Goal: Book appointment/travel/reservation

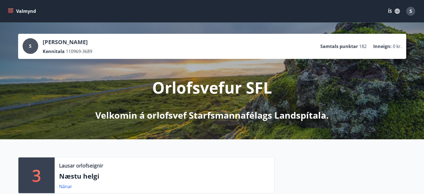
click at [10, 11] on icon "menu" at bounding box center [11, 11] width 6 height 6
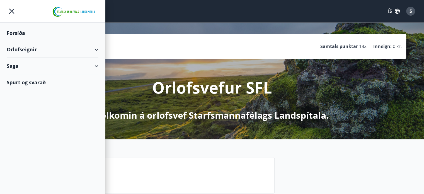
click at [94, 50] on div "Orlofseignir" at bounding box center [53, 49] width 92 height 16
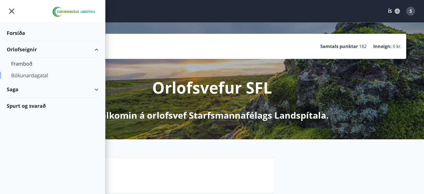
click at [42, 76] on div "Bókunardagatal" at bounding box center [52, 75] width 83 height 12
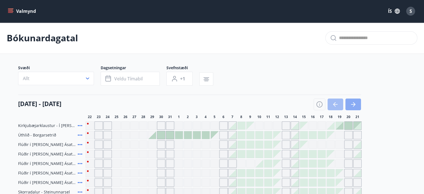
click at [352, 103] on icon "button" at bounding box center [353, 104] width 7 height 7
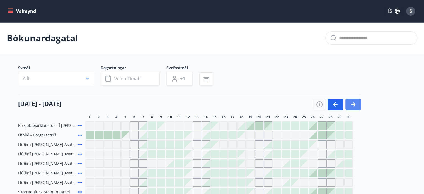
click at [352, 103] on icon "button" at bounding box center [353, 104] width 7 height 7
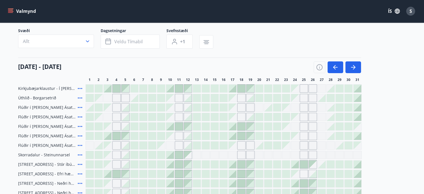
scroll to position [63, 0]
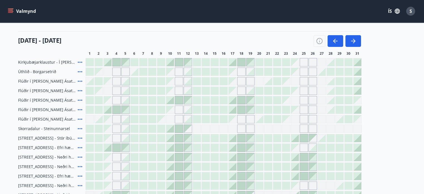
click at [174, 128] on div at bounding box center [170, 129] width 8 height 8
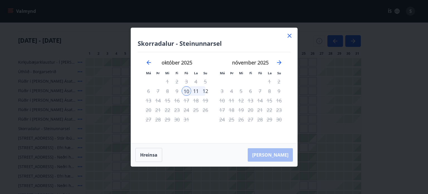
click at [288, 34] on icon at bounding box center [289, 35] width 7 height 7
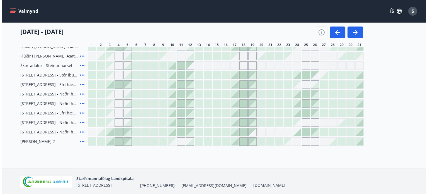
scroll to position [147, 0]
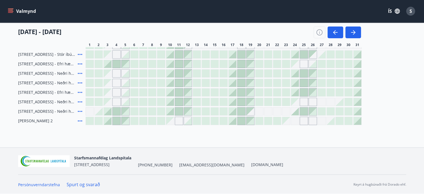
click at [78, 121] on icon at bounding box center [80, 120] width 4 height 1
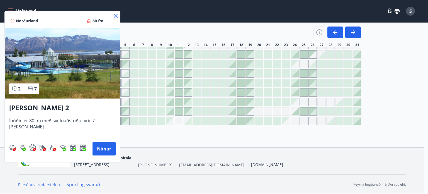
click at [114, 16] on icon at bounding box center [116, 16] width 4 height 4
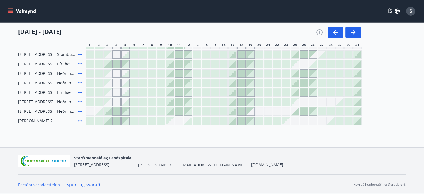
click at [172, 91] on div at bounding box center [170, 92] width 8 height 8
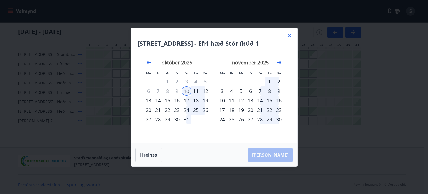
click at [203, 91] on div "12" at bounding box center [205, 90] width 9 height 9
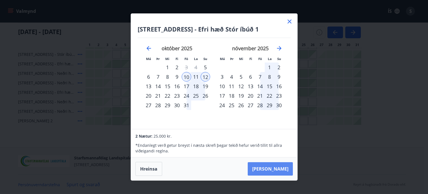
click at [278, 168] on button "[PERSON_NAME]" at bounding box center [270, 168] width 45 height 13
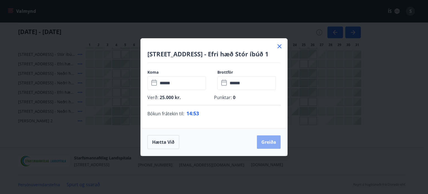
click at [276, 143] on button "Greiða" at bounding box center [269, 141] width 24 height 13
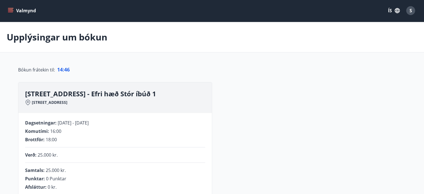
scroll to position [170, 0]
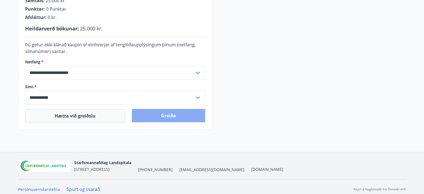
click at [169, 113] on button "Greiða" at bounding box center [168, 115] width 73 height 13
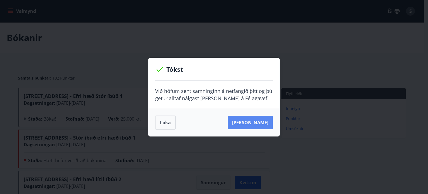
click at [246, 122] on button "[PERSON_NAME]" at bounding box center [250, 122] width 45 height 13
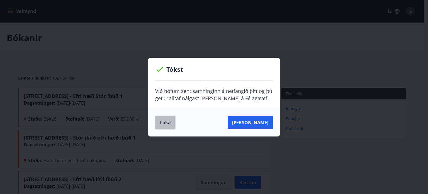
click at [167, 123] on button "Loka" at bounding box center [165, 122] width 20 height 14
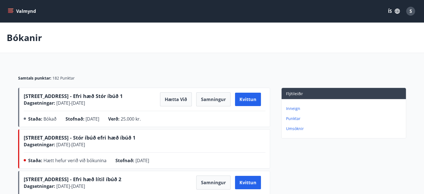
click at [9, 11] on icon "menu" at bounding box center [11, 11] width 6 height 1
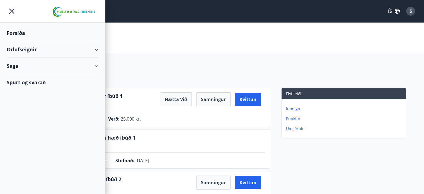
click at [98, 49] on icon at bounding box center [96, 49] width 7 height 7
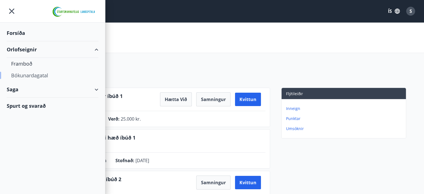
click at [42, 73] on div "Bókunardagatal" at bounding box center [52, 75] width 83 height 12
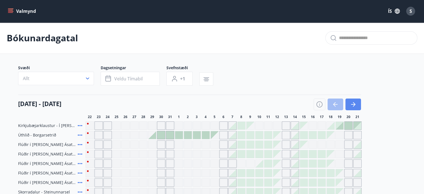
click at [353, 104] on icon "button" at bounding box center [353, 104] width 4 height 1
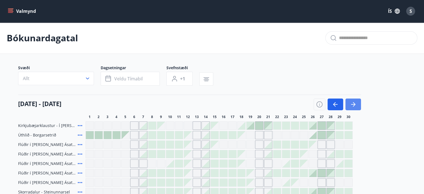
click at [353, 104] on icon "button" at bounding box center [353, 104] width 4 height 1
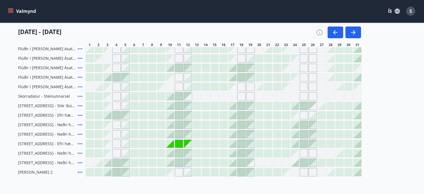
scroll to position [96, 0]
click at [11, 11] on icon "menu" at bounding box center [11, 11] width 6 height 6
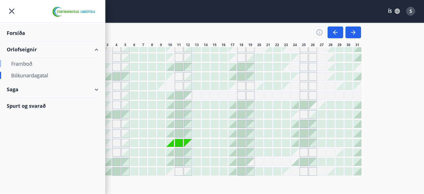
click at [25, 64] on div "Framboð" at bounding box center [52, 64] width 83 height 12
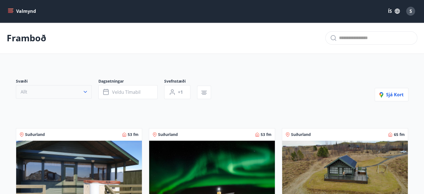
click at [83, 93] on icon "button" at bounding box center [85, 92] width 6 height 6
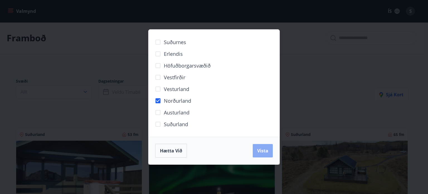
click at [267, 149] on span "Vista" at bounding box center [262, 150] width 11 height 6
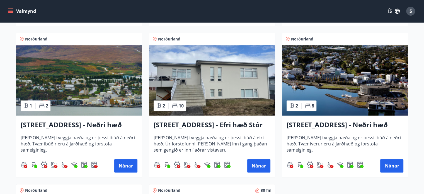
scroll to position [278, 0]
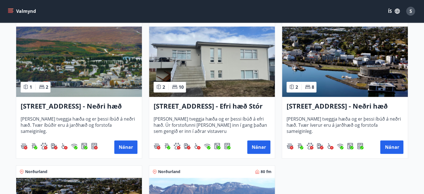
click at [350, 104] on h3 "[STREET_ADDRESS] - Neðri hæð íbúð 2" at bounding box center [344, 106] width 117 height 10
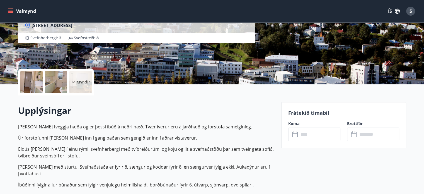
scroll to position [27, 0]
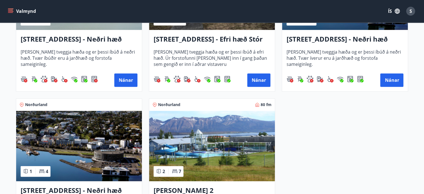
scroll to position [352, 0]
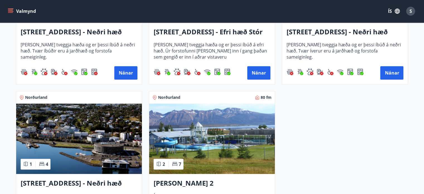
click at [106, 179] on h3 "[STREET_ADDRESS] - Neðri hæð íbúð 3" at bounding box center [79, 183] width 117 height 10
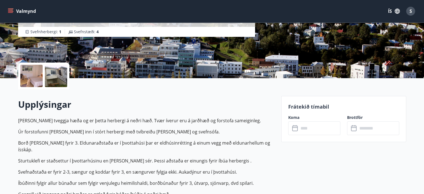
scroll to position [63, 0]
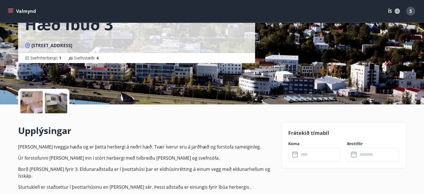
click at [31, 101] on div at bounding box center [31, 102] width 22 height 22
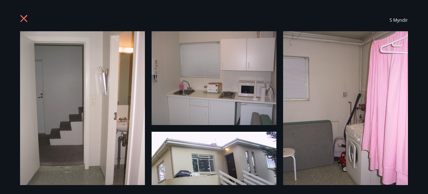
click at [212, 94] on img at bounding box center [214, 78] width 125 height 94
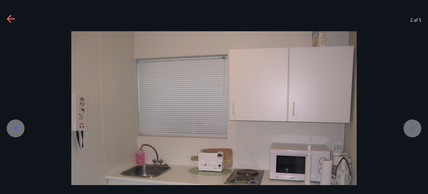
click at [415, 129] on icon at bounding box center [412, 128] width 9 height 9
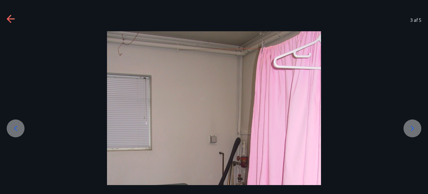
click at [415, 129] on icon at bounding box center [412, 128] width 9 height 9
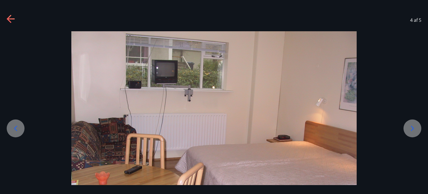
click at [415, 129] on icon at bounding box center [412, 128] width 9 height 9
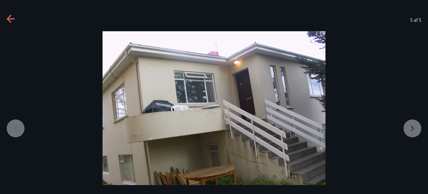
click at [415, 129] on div at bounding box center [214, 114] width 428 height 167
click at [11, 17] on icon at bounding box center [11, 19] width 9 height 9
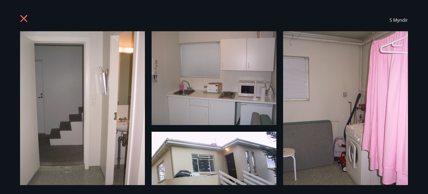
click at [23, 16] on icon at bounding box center [24, 19] width 9 height 9
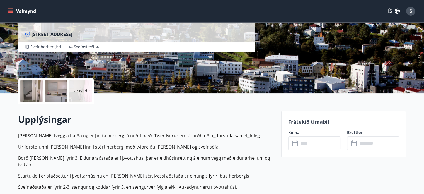
scroll to position [67, 0]
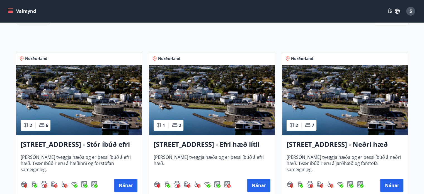
scroll to position [100, 0]
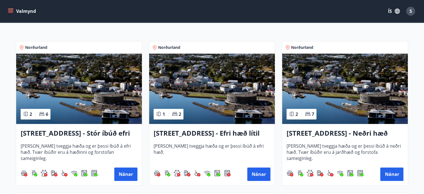
click at [352, 129] on h3 "[STREET_ADDRESS] - Neðri hæð íbúð 3" at bounding box center [344, 133] width 117 height 10
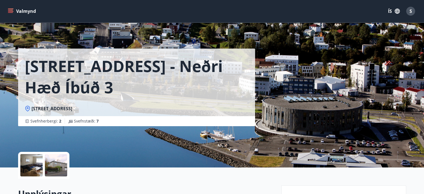
click at [30, 162] on div at bounding box center [31, 165] width 22 height 22
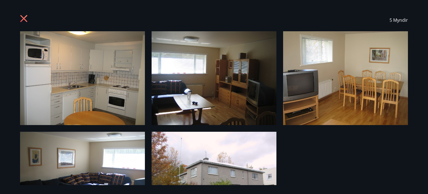
click at [226, 84] on img at bounding box center [214, 78] width 125 height 94
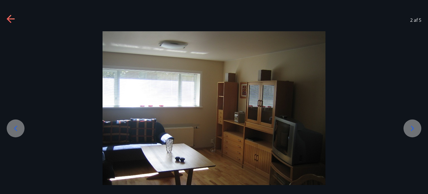
click at [413, 128] on icon at bounding box center [412, 127] width 3 height 5
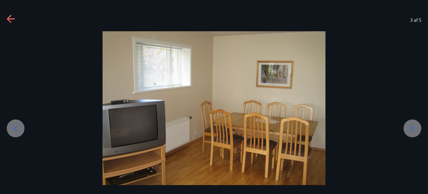
click at [413, 128] on icon at bounding box center [412, 127] width 3 height 5
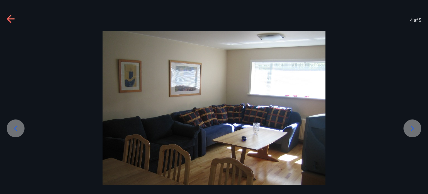
click at [413, 128] on icon at bounding box center [412, 127] width 3 height 5
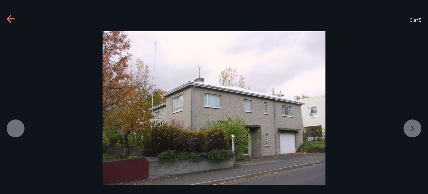
click at [413, 128] on div at bounding box center [214, 114] width 428 height 167
click at [6, 16] on div "5 af 5" at bounding box center [214, 20] width 428 height 22
click at [8, 17] on icon at bounding box center [11, 19] width 9 height 9
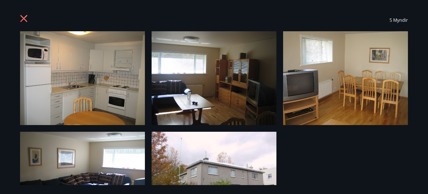
click at [25, 18] on icon at bounding box center [23, 18] width 7 height 7
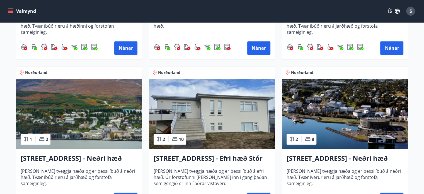
scroll to position [245, 0]
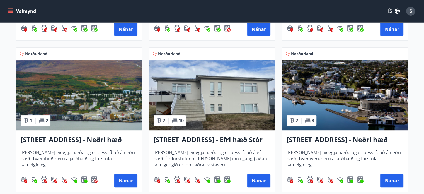
click at [342, 140] on h3 "[STREET_ADDRESS] - Neðri hæð íbúð 2" at bounding box center [344, 140] width 117 height 10
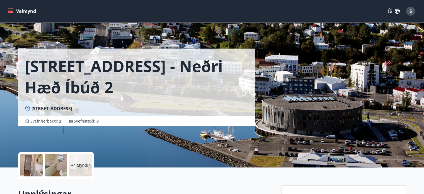
click at [32, 164] on div at bounding box center [31, 165] width 22 height 22
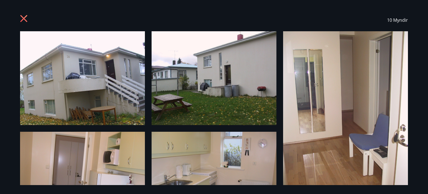
click at [181, 91] on img at bounding box center [214, 78] width 125 height 94
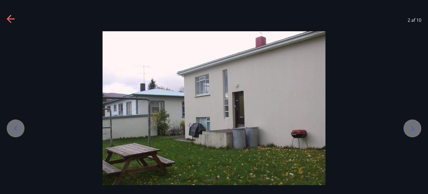
click at [415, 125] on icon at bounding box center [412, 128] width 9 height 9
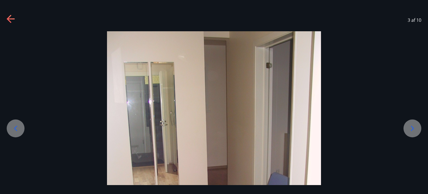
click at [415, 125] on icon at bounding box center [412, 128] width 9 height 9
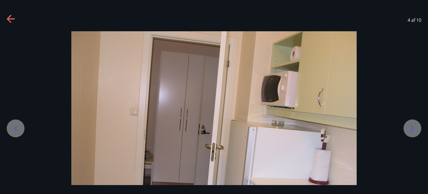
click at [415, 125] on icon at bounding box center [412, 128] width 9 height 9
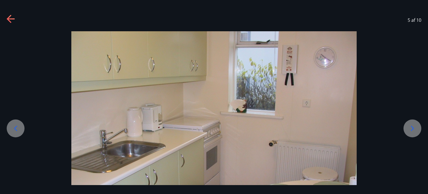
click at [415, 125] on icon at bounding box center [412, 128] width 9 height 9
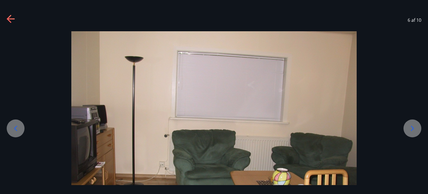
click at [415, 125] on icon at bounding box center [412, 128] width 9 height 9
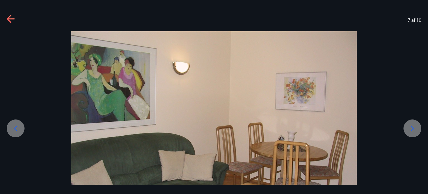
click at [415, 125] on icon at bounding box center [412, 128] width 9 height 9
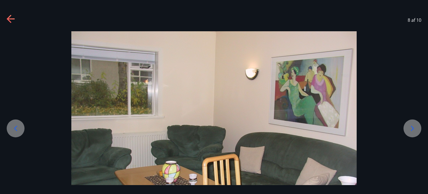
click at [415, 125] on icon at bounding box center [412, 128] width 9 height 9
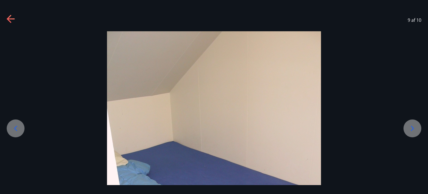
click at [415, 125] on icon at bounding box center [412, 128] width 9 height 9
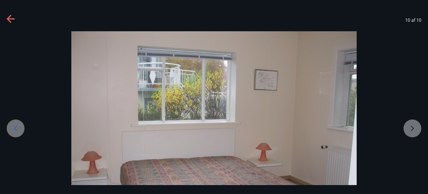
click at [415, 125] on div at bounding box center [214, 138] width 428 height 214
click at [17, 126] on icon at bounding box center [15, 127] width 3 height 5
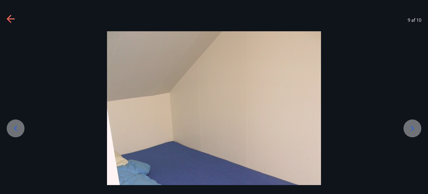
click at [17, 126] on icon at bounding box center [15, 127] width 3 height 5
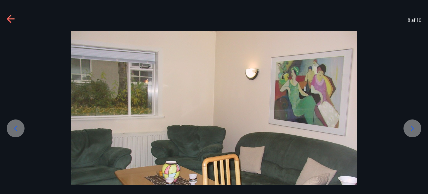
click at [9, 17] on icon at bounding box center [9, 19] width 4 height 8
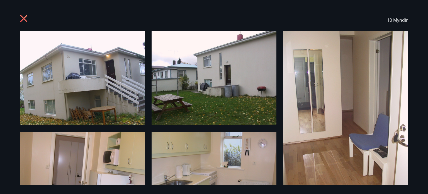
click at [22, 18] on icon at bounding box center [24, 19] width 9 height 9
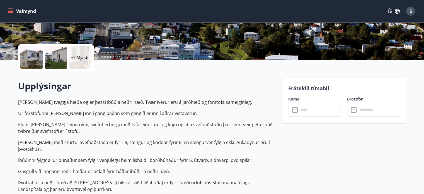
scroll to position [137, 0]
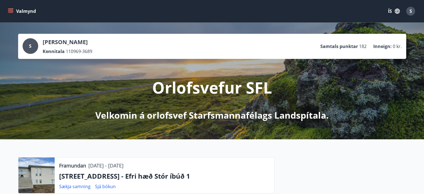
click at [11, 12] on icon "menu" at bounding box center [11, 11] width 6 height 6
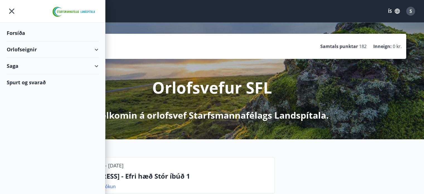
click at [96, 47] on div "Orlofseignir" at bounding box center [53, 49] width 92 height 16
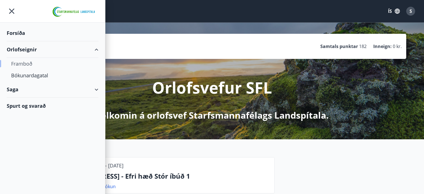
click at [22, 61] on div "Framboð" at bounding box center [52, 64] width 83 height 12
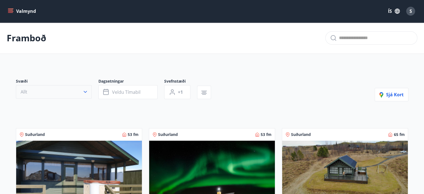
click at [87, 90] on icon "button" at bounding box center [85, 92] width 6 height 6
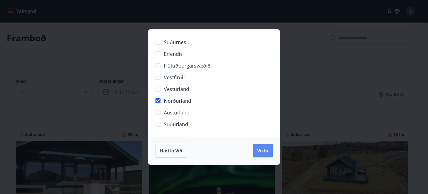
click at [262, 149] on span "Vista" at bounding box center [262, 150] width 11 height 6
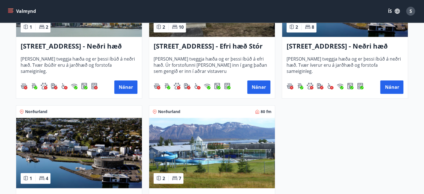
scroll to position [338, 0]
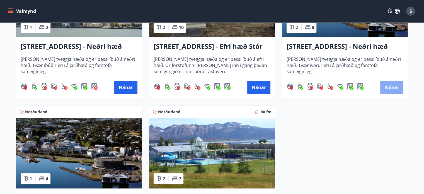
click at [391, 89] on button "Nánar" at bounding box center [391, 87] width 23 height 13
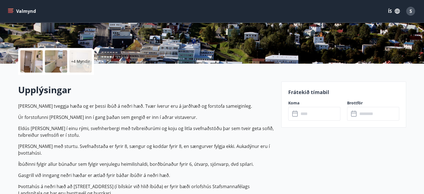
scroll to position [145, 0]
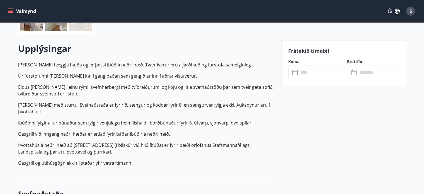
click at [9, 9] on icon "menu" at bounding box center [11, 9] width 6 height 1
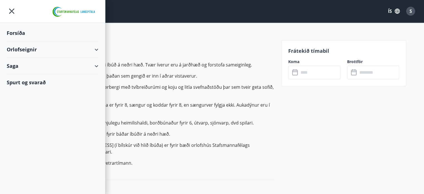
click at [21, 47] on div "Orlofseignir" at bounding box center [53, 49] width 92 height 16
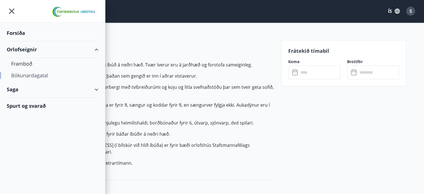
click at [33, 76] on div "Bókunardagatal" at bounding box center [52, 75] width 83 height 12
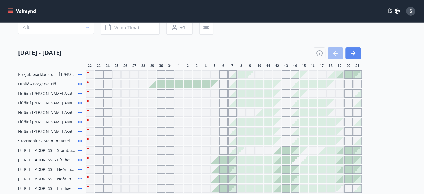
scroll to position [145, 0]
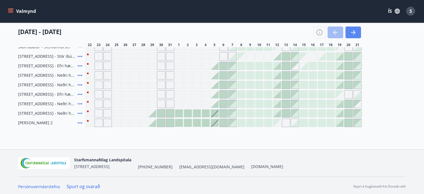
click at [354, 30] on icon "button" at bounding box center [353, 32] width 7 height 7
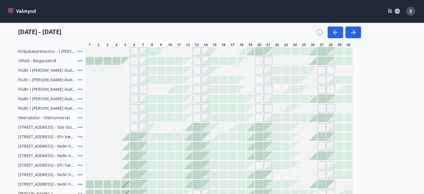
scroll to position [63, 0]
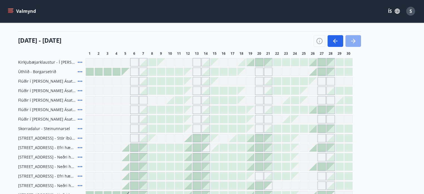
click at [356, 40] on button "button" at bounding box center [353, 41] width 16 height 12
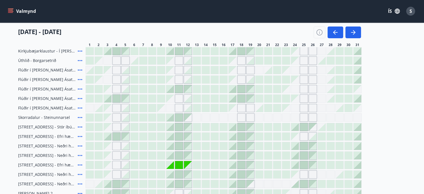
scroll to position [89, 0]
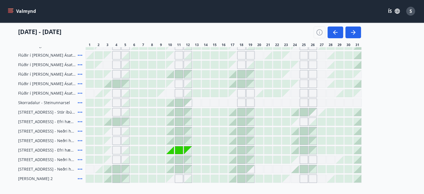
click at [173, 159] on div at bounding box center [170, 159] width 8 height 8
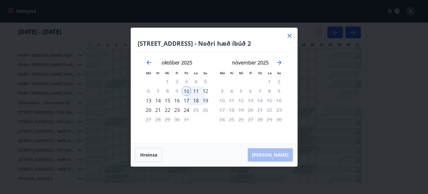
click at [205, 89] on div "12" at bounding box center [205, 90] width 9 height 9
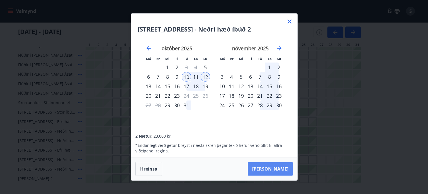
click at [274, 165] on button "[PERSON_NAME]" at bounding box center [270, 168] width 45 height 13
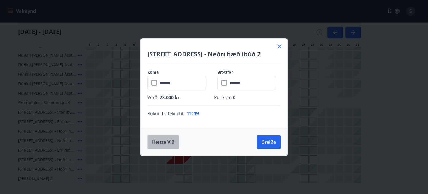
click at [160, 140] on button "Hætta við" at bounding box center [163, 142] width 32 height 14
